Goal: Check status

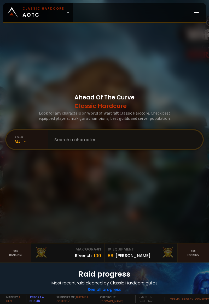
click at [130, 149] on input "text" at bounding box center [123, 139] width 145 height 19
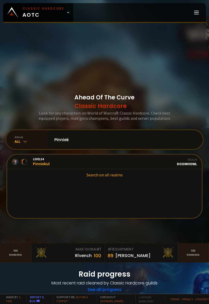
type input "Pinniek"
click at [134, 169] on link "Level 54 Pinniekul Guild Stalwart Realm Doomhowl" at bounding box center [104, 162] width 194 height 14
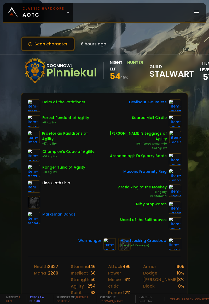
click at [62, 46] on button "Scan character" at bounding box center [48, 44] width 54 height 15
